Goal: Task Accomplishment & Management: Use online tool/utility

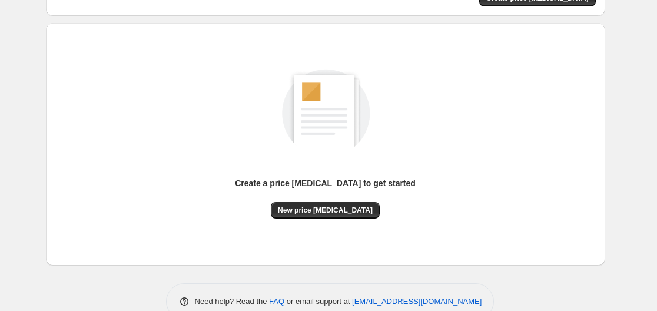
scroll to position [130, 0]
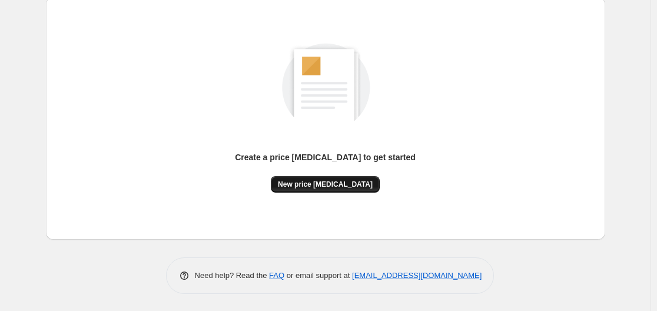
click at [306, 188] on span "New price [MEDICAL_DATA]" at bounding box center [325, 184] width 95 height 9
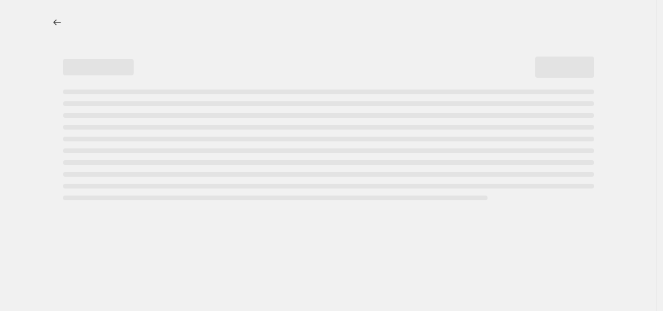
select select "percentage"
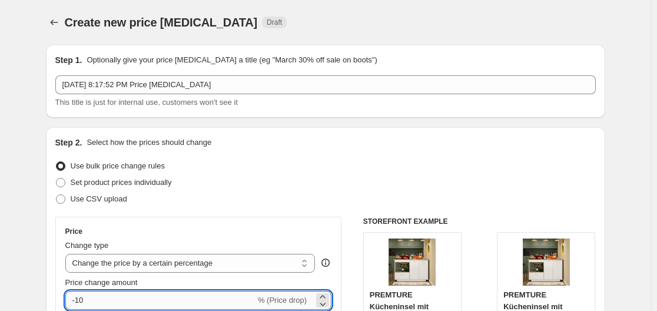
click at [142, 297] on input "-10" at bounding box center [160, 300] width 190 height 19
type input "-1"
type input "-35"
click at [362, 138] on div "Step 2. Select how the prices should change" at bounding box center [325, 143] width 541 height 12
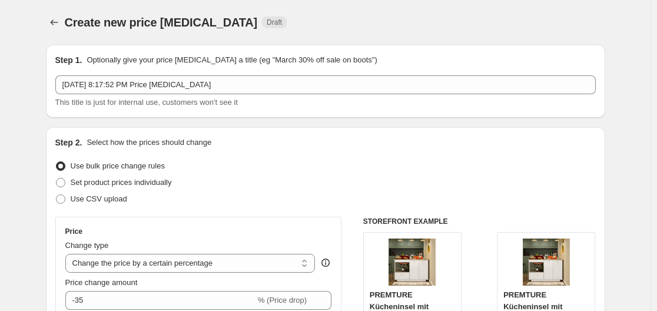
scroll to position [1004, 0]
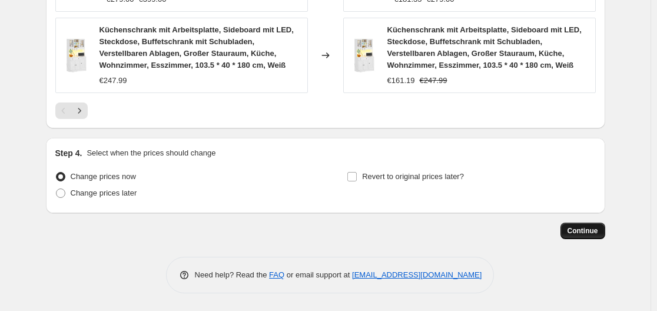
click at [565, 227] on button "Continue" at bounding box center [583, 231] width 45 height 16
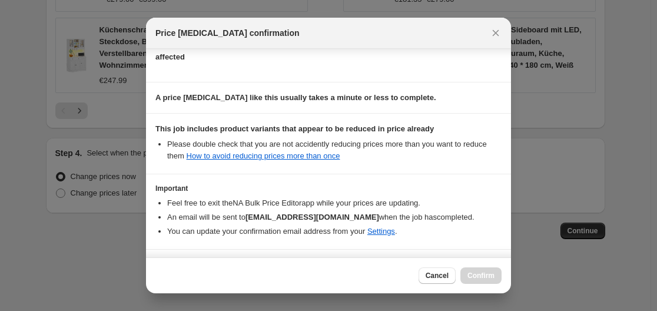
scroll to position [185, 0]
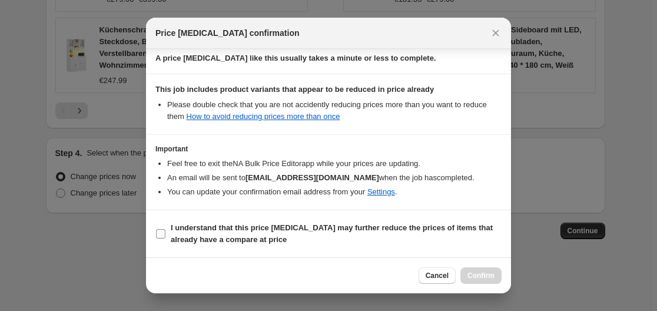
click at [259, 234] on span "I understand that this price [MEDICAL_DATA] may further reduce the prices of it…" at bounding box center [336, 234] width 331 height 24
click at [166, 234] on input "I understand that this price [MEDICAL_DATA] may further reduce the prices of it…" at bounding box center [160, 233] width 9 height 9
checkbox input "true"
click at [485, 274] on span "Confirm" at bounding box center [481, 275] width 27 height 9
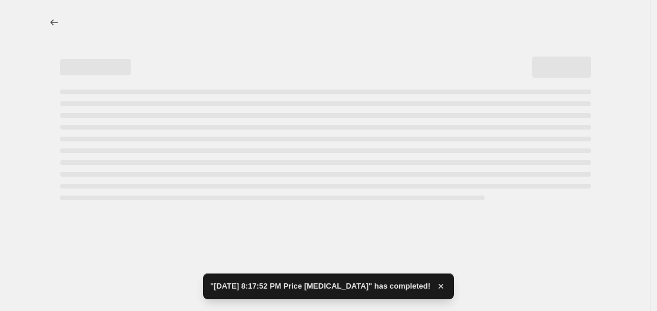
select select "percentage"
